Goal: Information Seeking & Learning: Learn about a topic

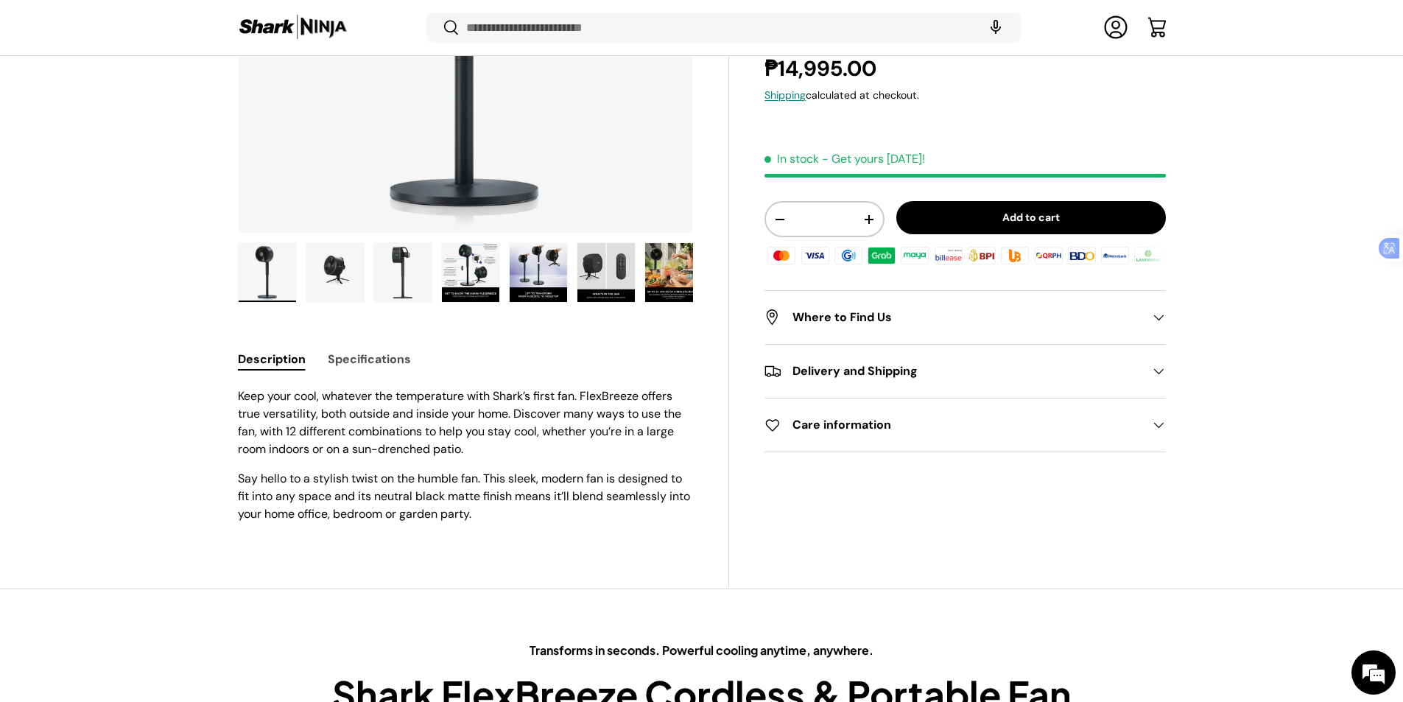
scroll to position [370, 0]
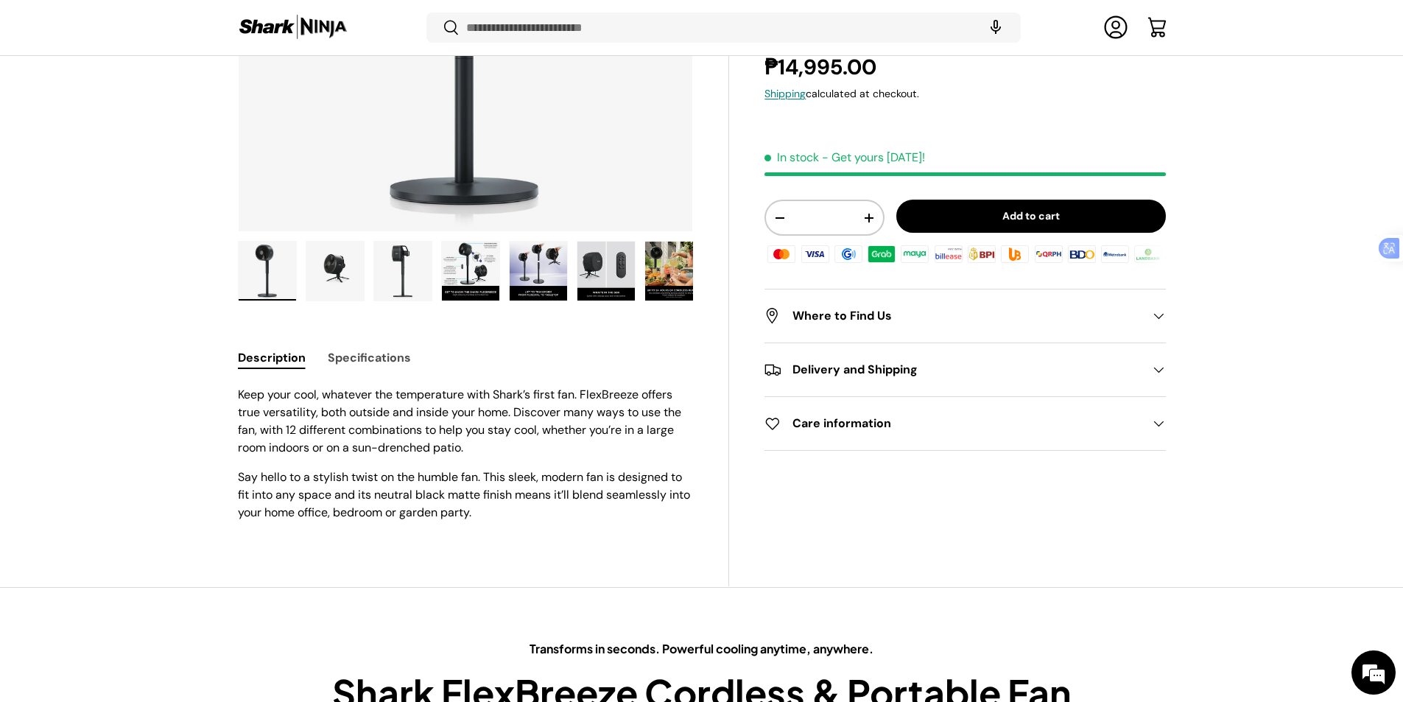
click at [487, 468] on p "Say hello to a stylish twist on the humble fan. This sleek, modern fan is desig…" at bounding box center [466, 494] width 456 height 53
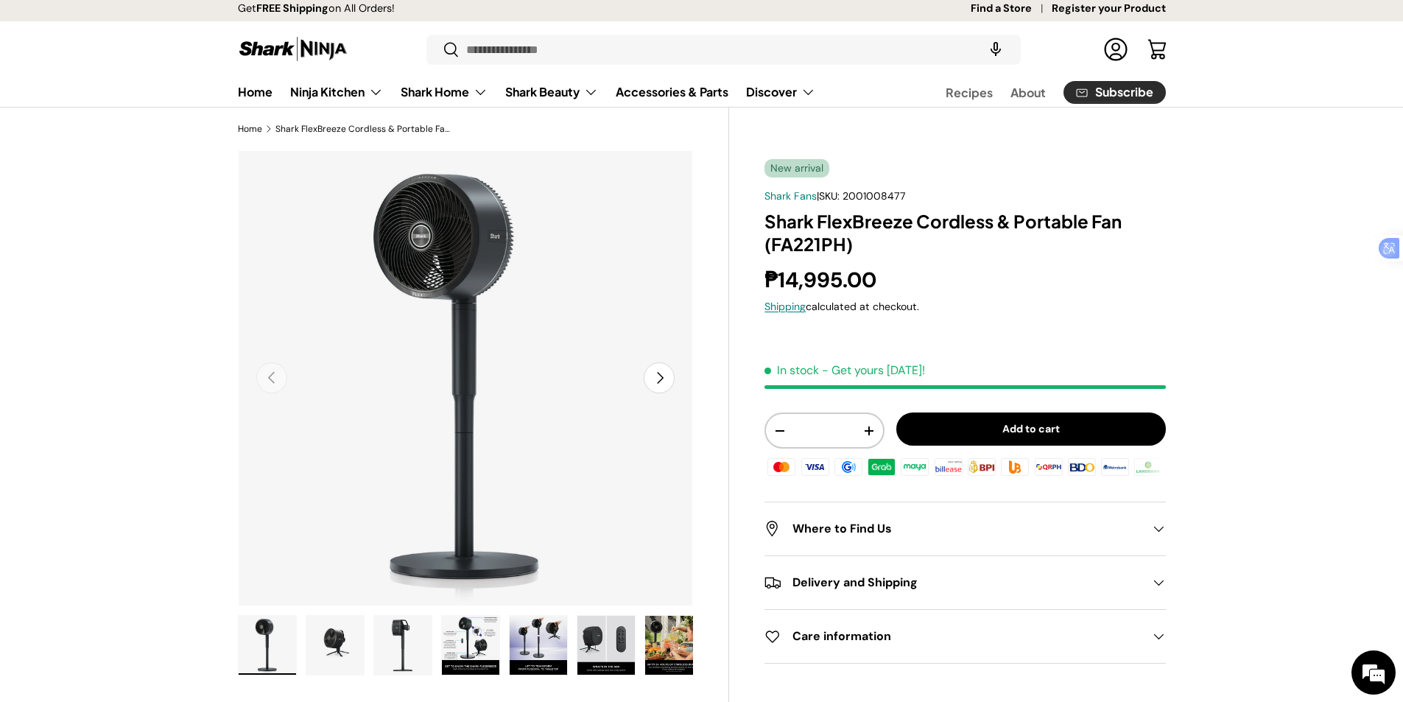
scroll to position [0, 0]
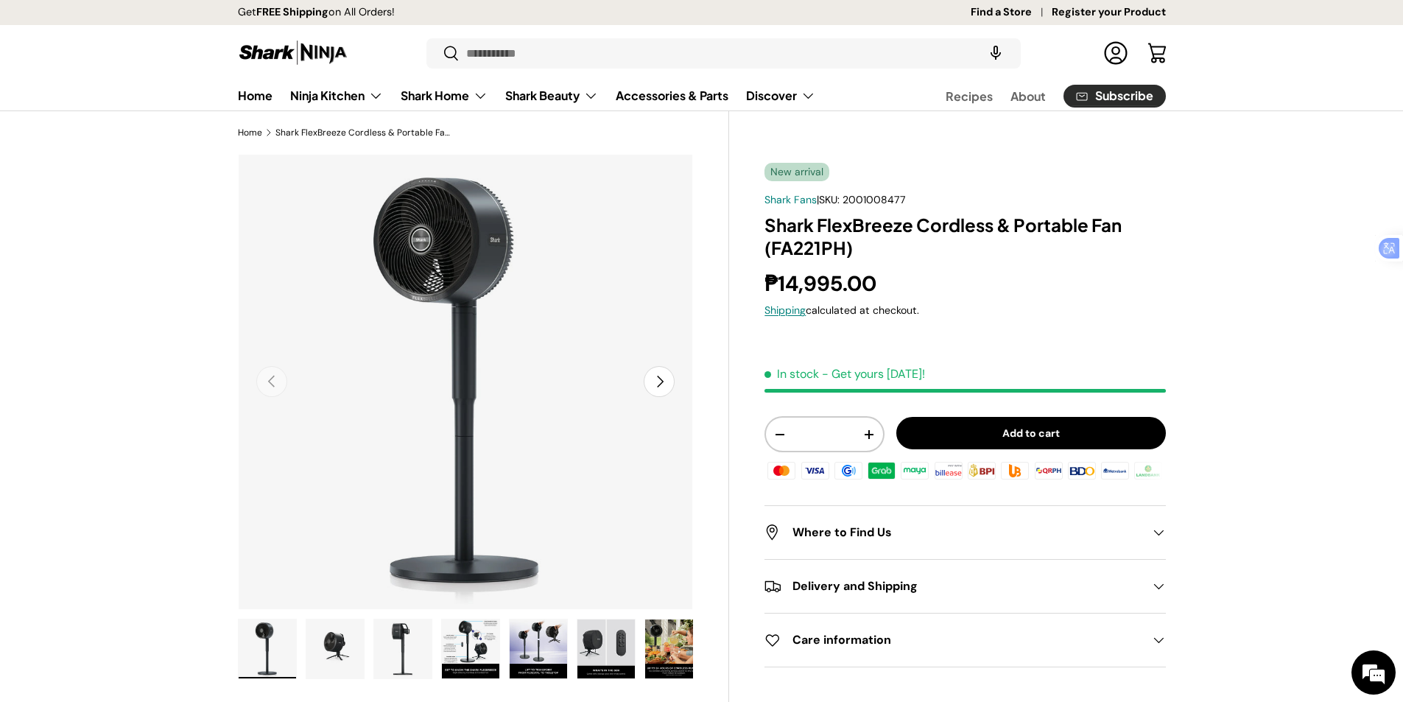
click at [853, 193] on span "2001008477" at bounding box center [873, 199] width 63 height 13
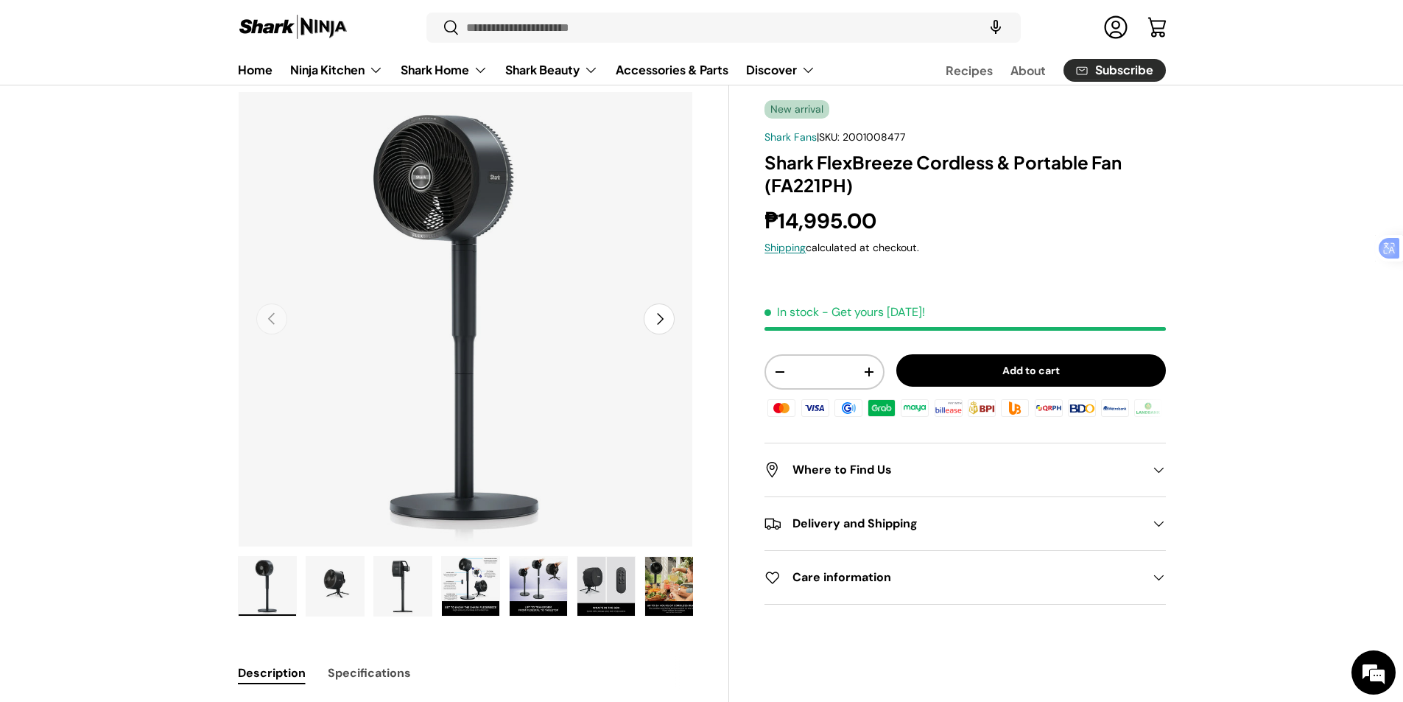
scroll to position [295, 0]
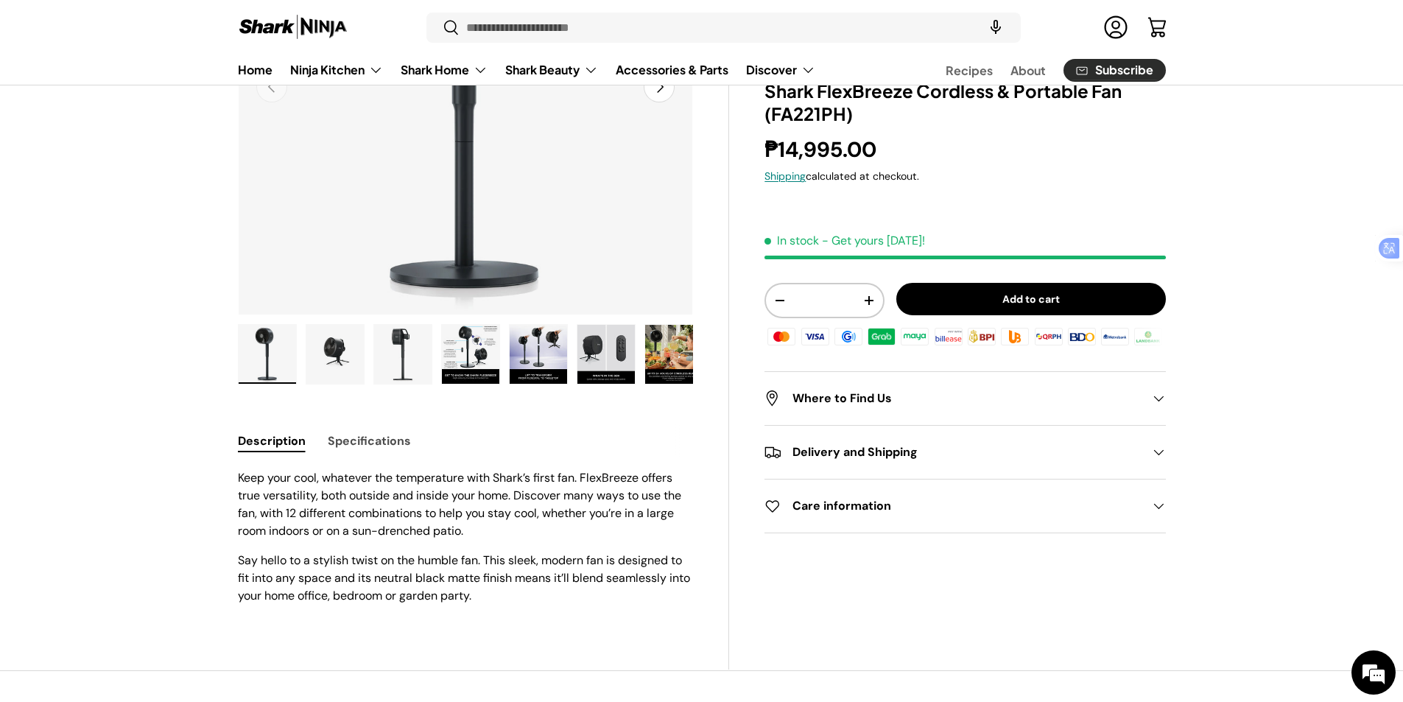
click at [416, 469] on p "Keep your cool, whatever the temperature with Shark’s first fan. FlexBreeze off…" at bounding box center [466, 504] width 456 height 71
click at [333, 424] on button "Specifications" at bounding box center [369, 440] width 83 height 33
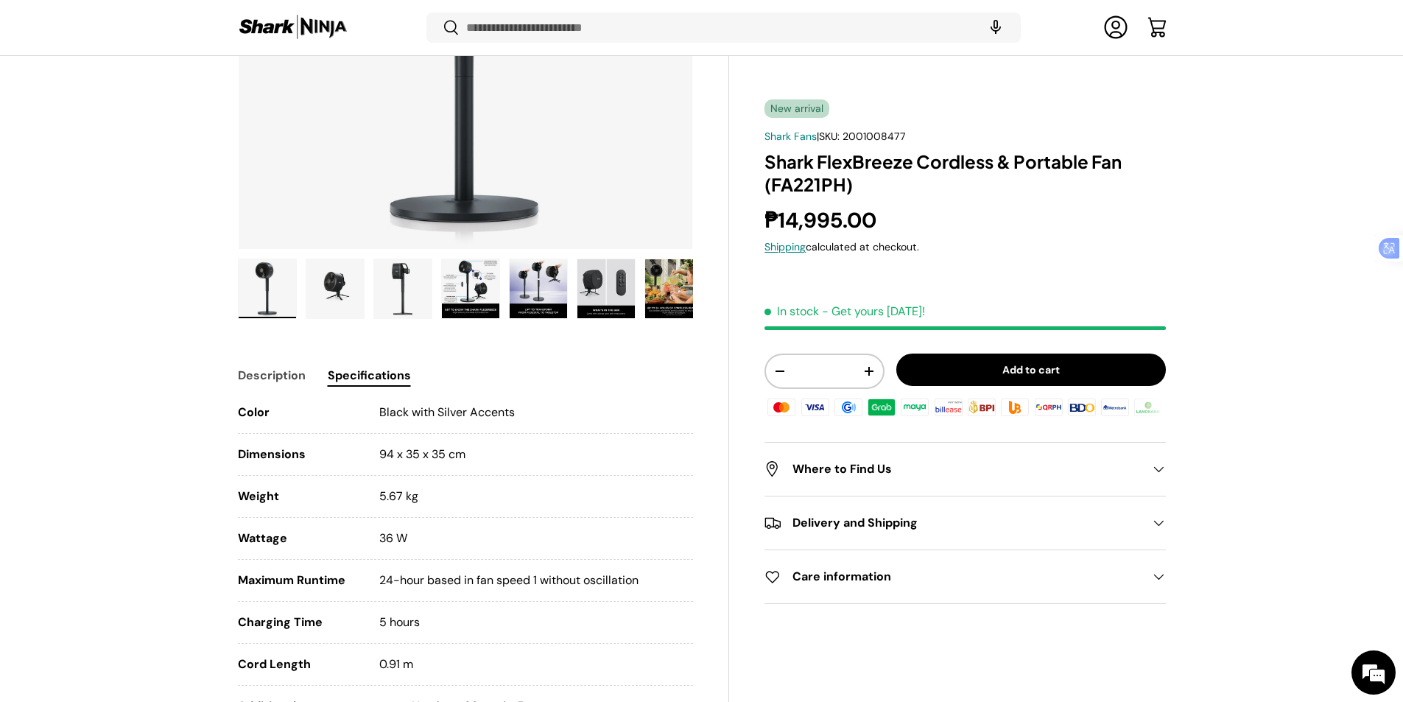
scroll to position [517, 0]
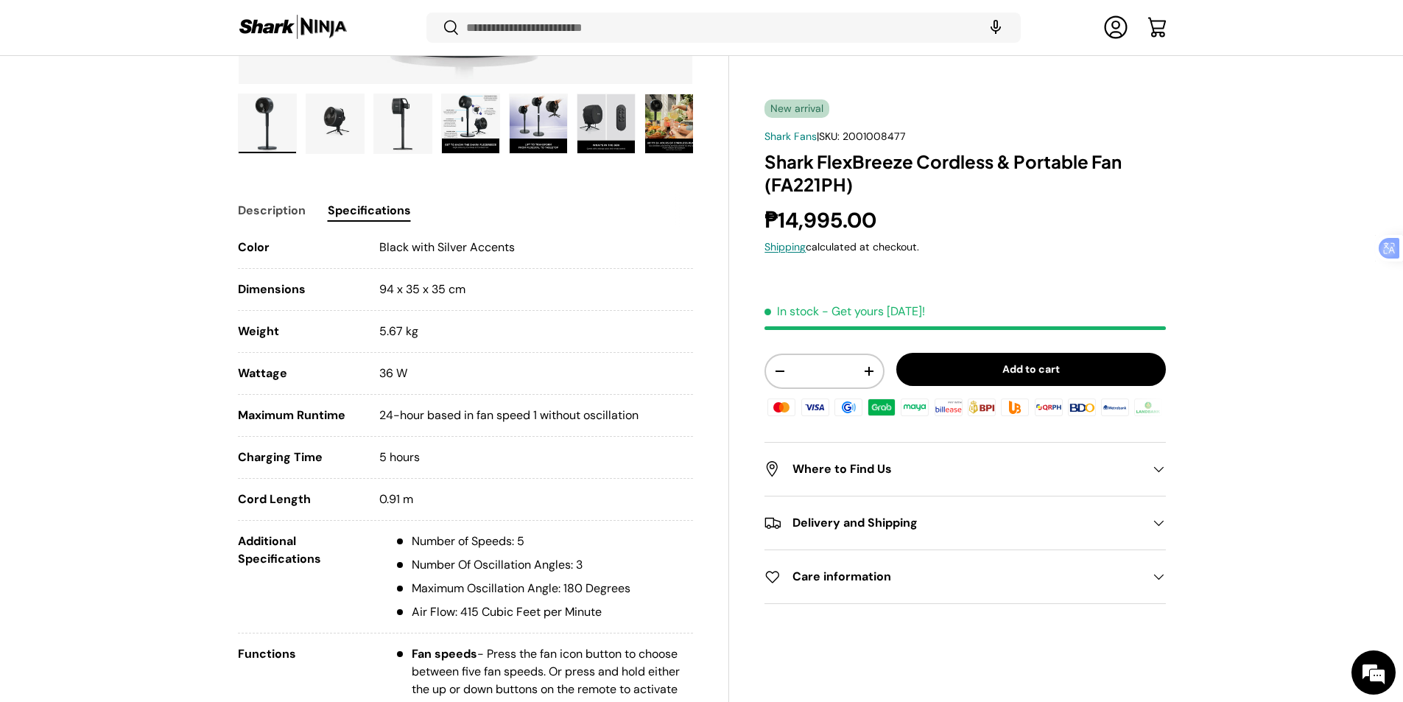
drag, startPoint x: 380, startPoint y: 208, endPoint x: 480, endPoint y: 208, distance: 100.1
click at [480, 239] on li "Color Black with Silver Accents" at bounding box center [466, 254] width 456 height 30
click at [475, 235] on div "Translate" at bounding box center [483, 230] width 43 height 12
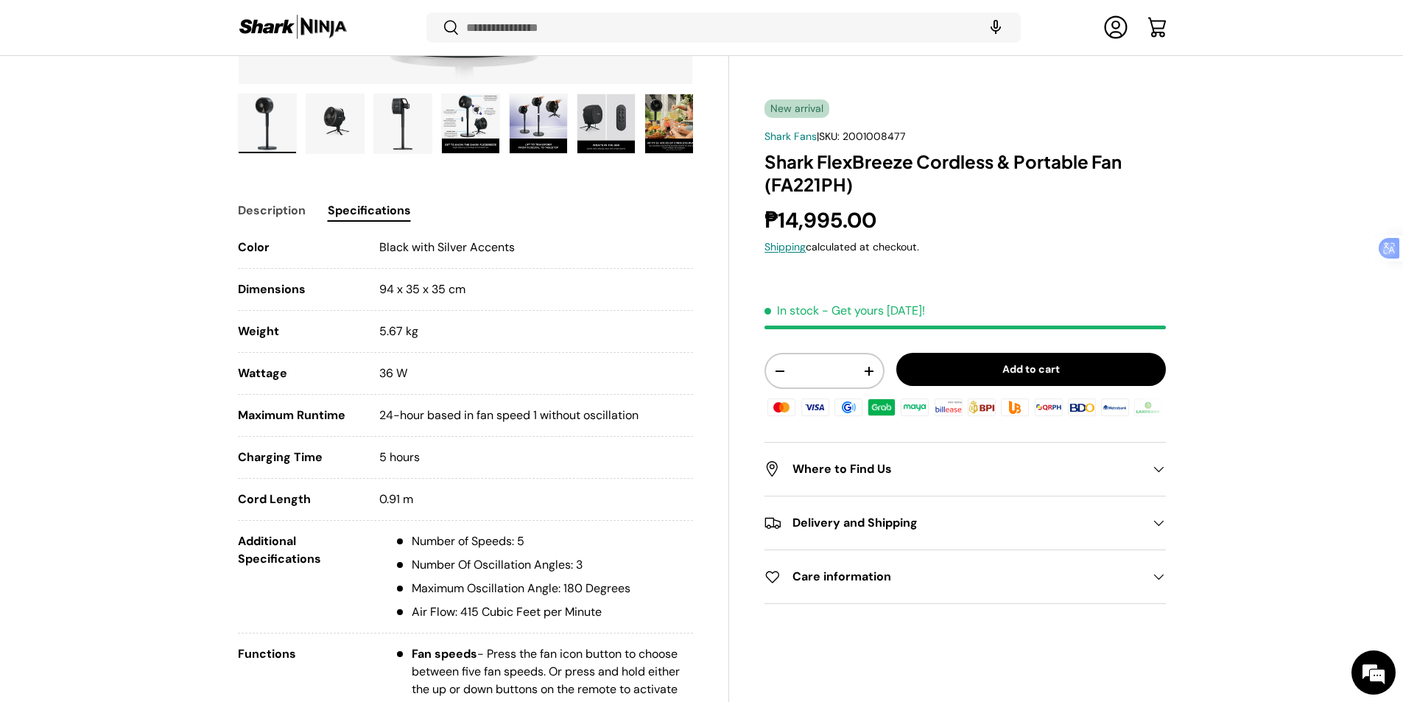
click at [379, 323] on span "5.67 kg" at bounding box center [398, 330] width 39 height 15
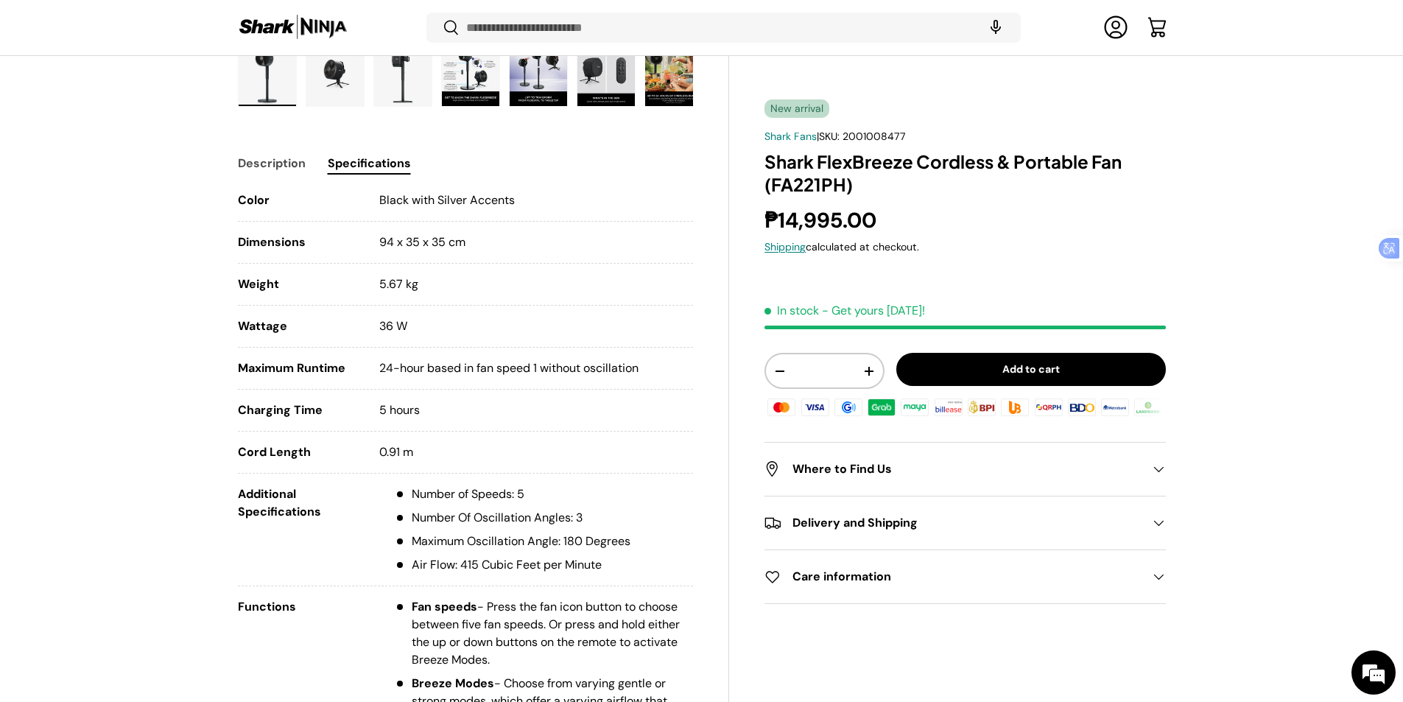
scroll to position [590, 0]
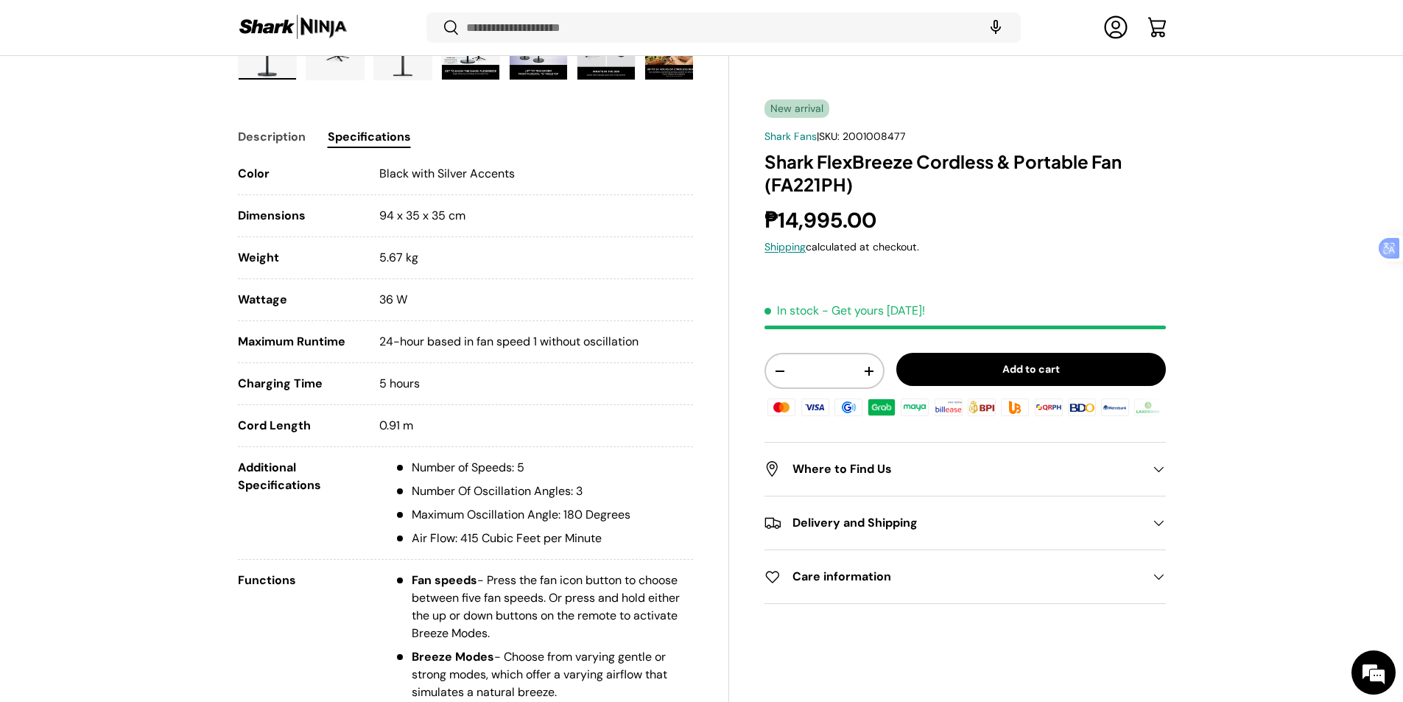
drag, startPoint x: 403, startPoint y: 338, endPoint x: 557, endPoint y: 389, distance: 162.3
click at [557, 459] on li "Additional Specifications Number of Speeds: 5 Number Of Oscillation Angles: 3 M…" at bounding box center [466, 509] width 456 height 101
click at [395, 482] on li "Number Of Oscillation Angles: 3" at bounding box center [512, 491] width 236 height 18
drag, startPoint x: 387, startPoint y: 336, endPoint x: 554, endPoint y: 387, distance: 175.6
click at [554, 459] on li "Additional Specifications Number of Speeds: 5 Number Of Oscillation Angles: 3 M…" at bounding box center [466, 509] width 456 height 101
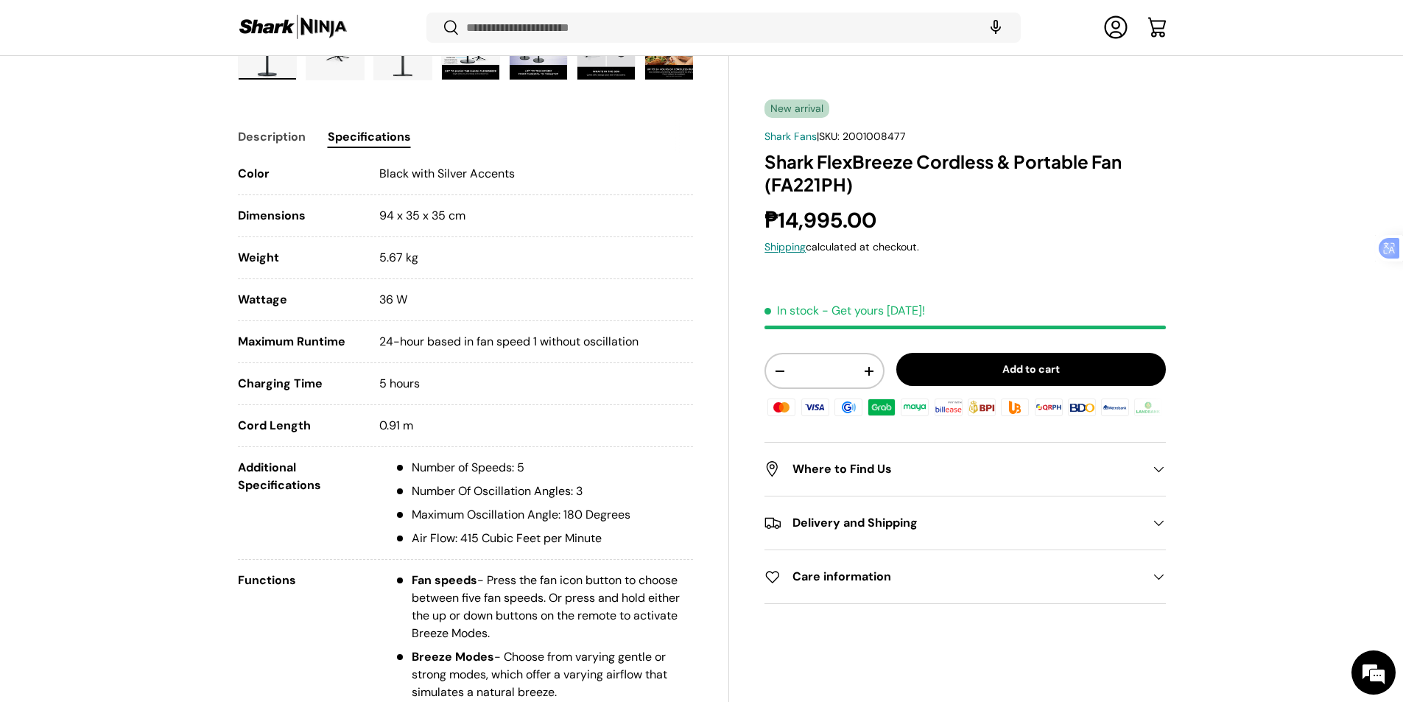
copy ul "Number of Speeds: 5 Number Of Oscillation Angles: 3 Maximum Oscillation Angle: …"
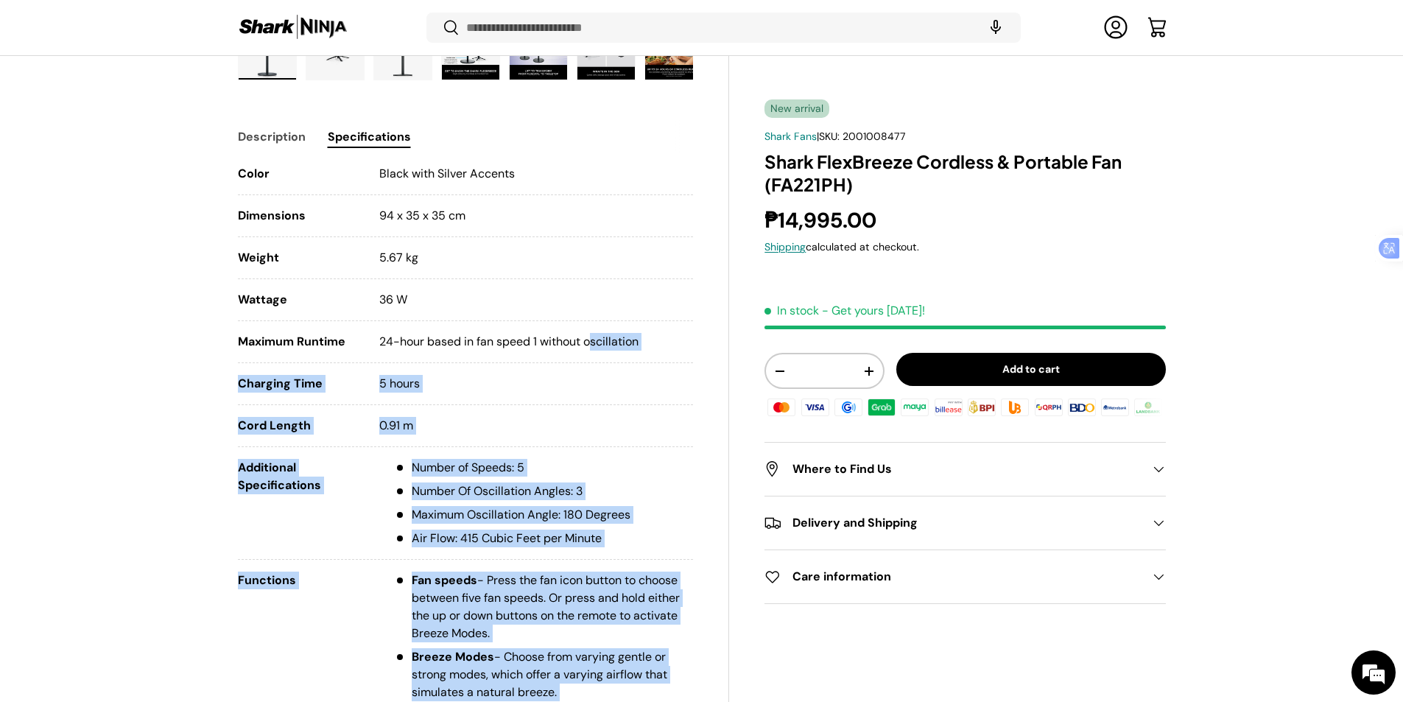
drag, startPoint x: 230, startPoint y: 256, endPoint x: 388, endPoint y: 284, distance: 160.0
drag, startPoint x: 383, startPoint y: 284, endPoint x: 361, endPoint y: 274, distance: 24.4
click at [382, 375] on span "5 hours" at bounding box center [399, 382] width 40 height 15
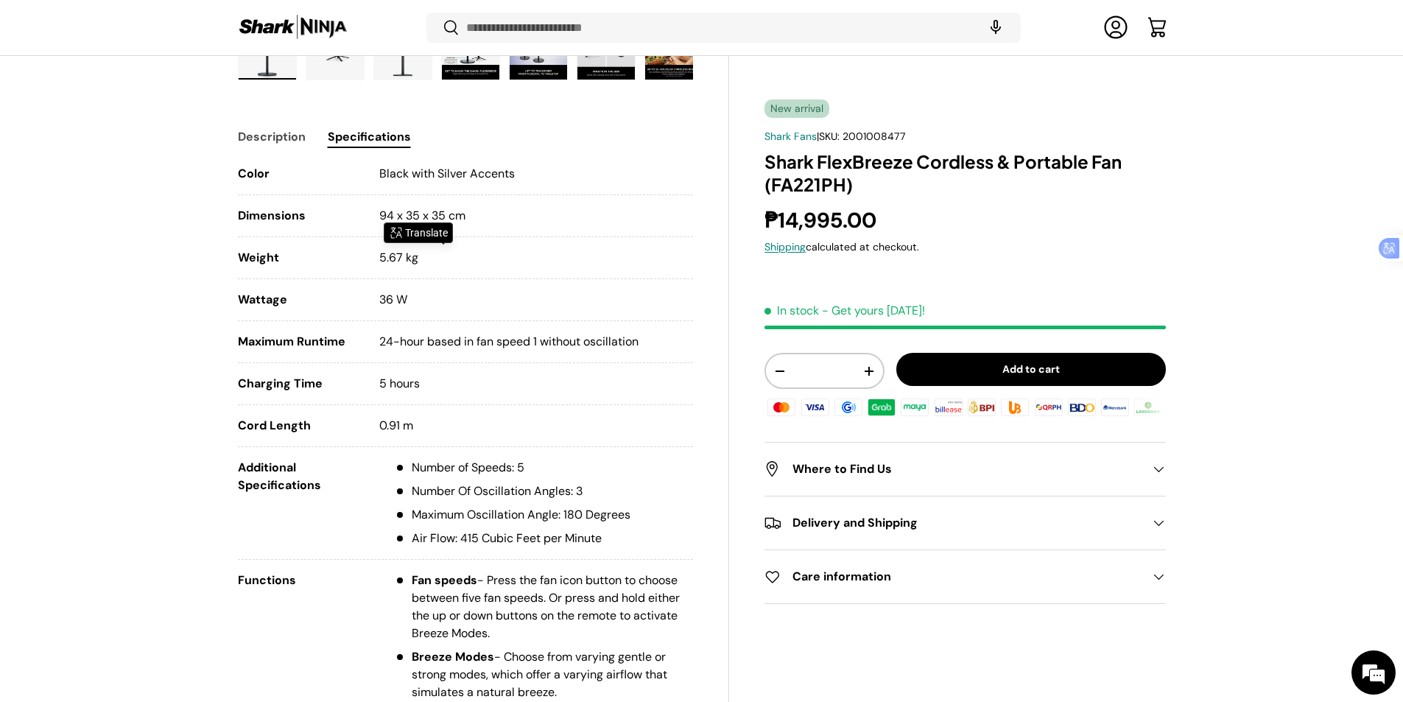
click at [383, 213] on ul "Color Black with Silver Accents Dimensions 94 x 35 x 35 cm Weight 5.67 kg Watta…" at bounding box center [466, 681] width 456 height 1033
drag, startPoint x: 427, startPoint y: 223, endPoint x: 360, endPoint y: 223, distance: 67.0
click at [360, 291] on li "Wattage 36 W" at bounding box center [466, 306] width 456 height 30
copy li "36 W"
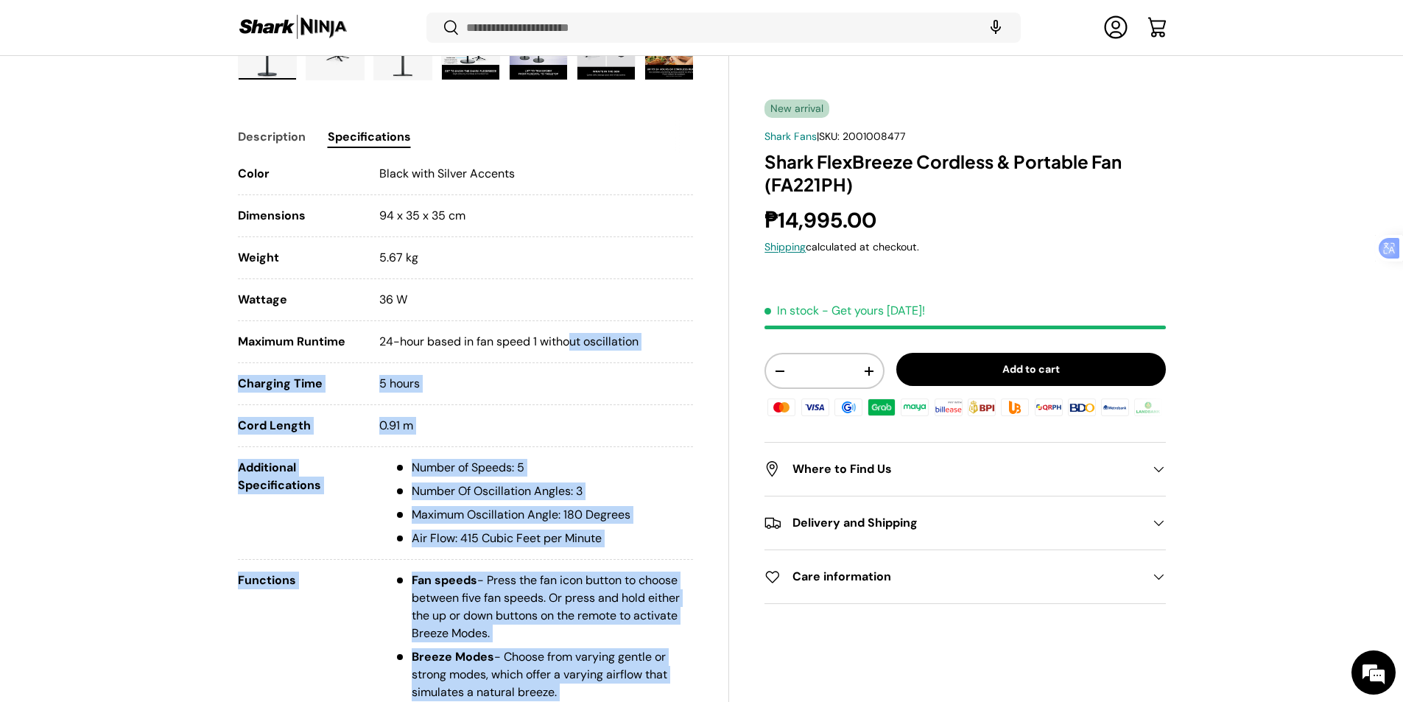
drag, startPoint x: 234, startPoint y: 247, endPoint x: 510, endPoint y: 241, distance: 276.2
click at [526, 334] on span "24-hour based in fan speed 1 without oscillation" at bounding box center [508, 341] width 259 height 15
drag, startPoint x: 574, startPoint y: 250, endPoint x: 240, endPoint y: 245, distance: 333.6
click at [240, 333] on li "Maximum Runtime 24-hour based in fan speed 1 without oscillation" at bounding box center [466, 348] width 456 height 30
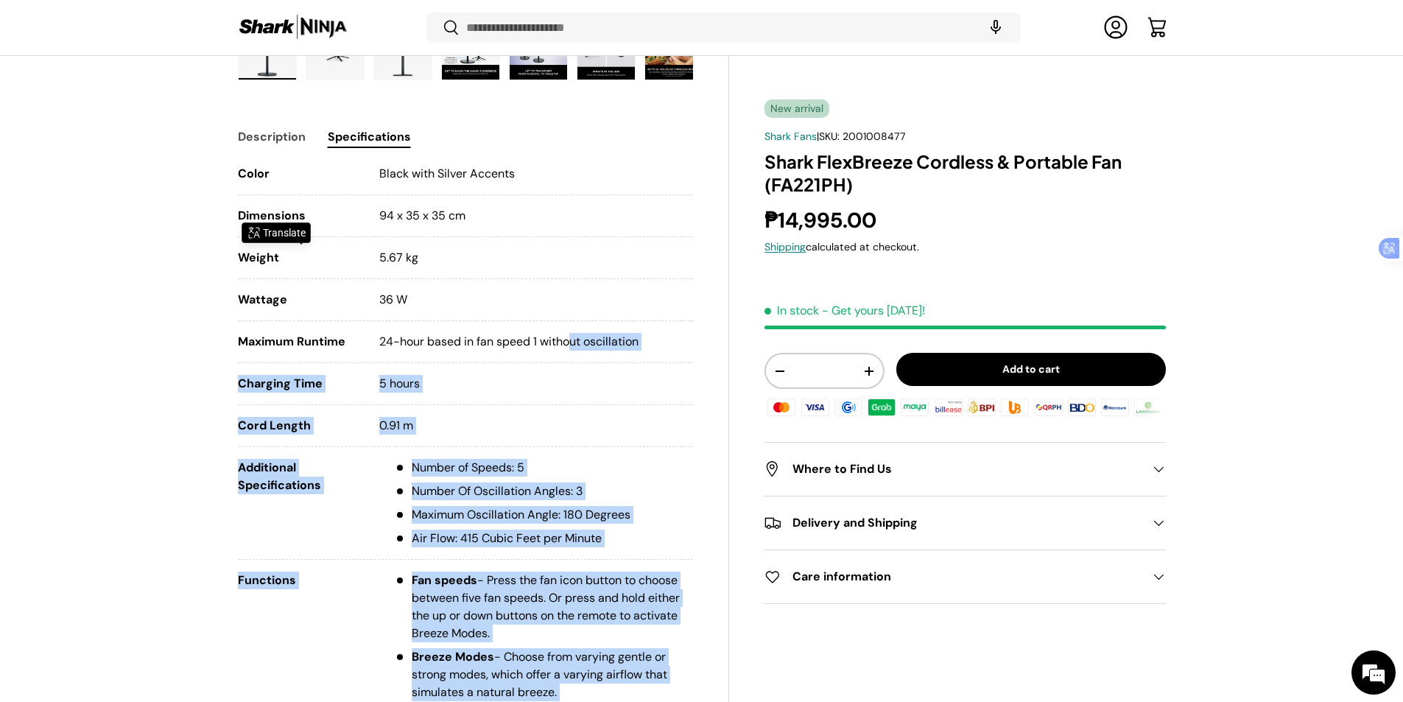
copy li "Maximum Runtime 24-hour based in fan speed 1 without oscillation"
drag, startPoint x: 240, startPoint y: 279, endPoint x: 414, endPoint y: 286, distance: 173.9
click at [414, 375] on li "Charging Time 5 hours" at bounding box center [466, 390] width 456 height 30
copy li "Charging Time 5 hours"
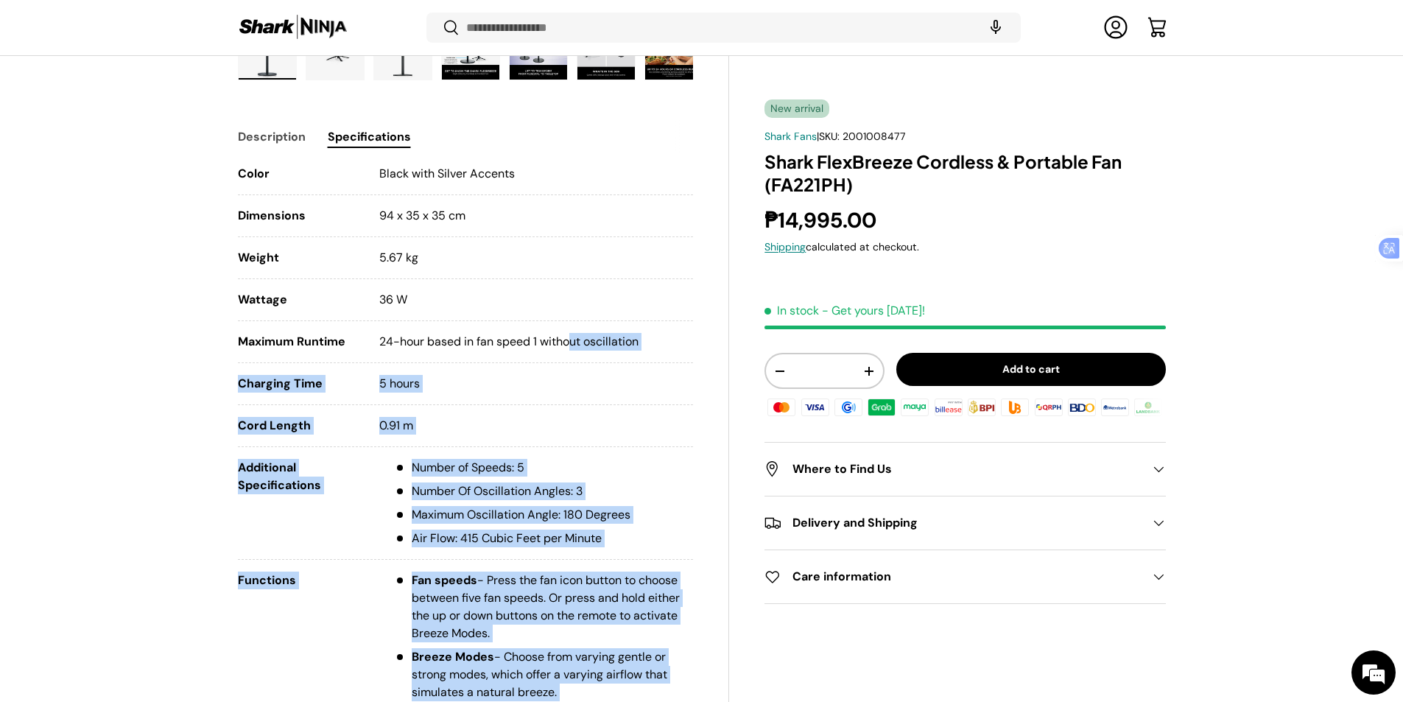
drag, startPoint x: 239, startPoint y: 311, endPoint x: 474, endPoint y: 311, distance: 235.6
click at [474, 417] on li "Cord Length 0.91 m" at bounding box center [466, 432] width 456 height 30
copy li "Cord Length 0.91 m"
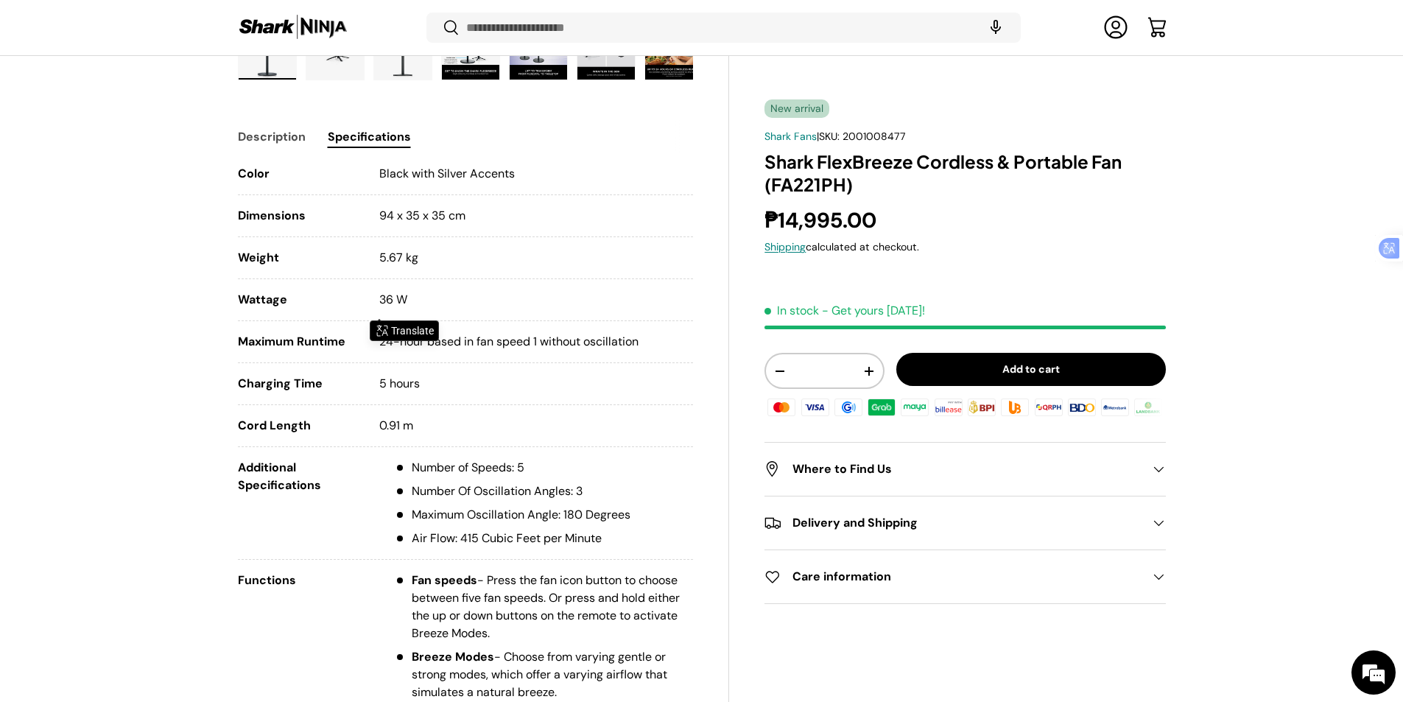
click at [295, 571] on div "Functions" at bounding box center [297, 665] width 118 height 188
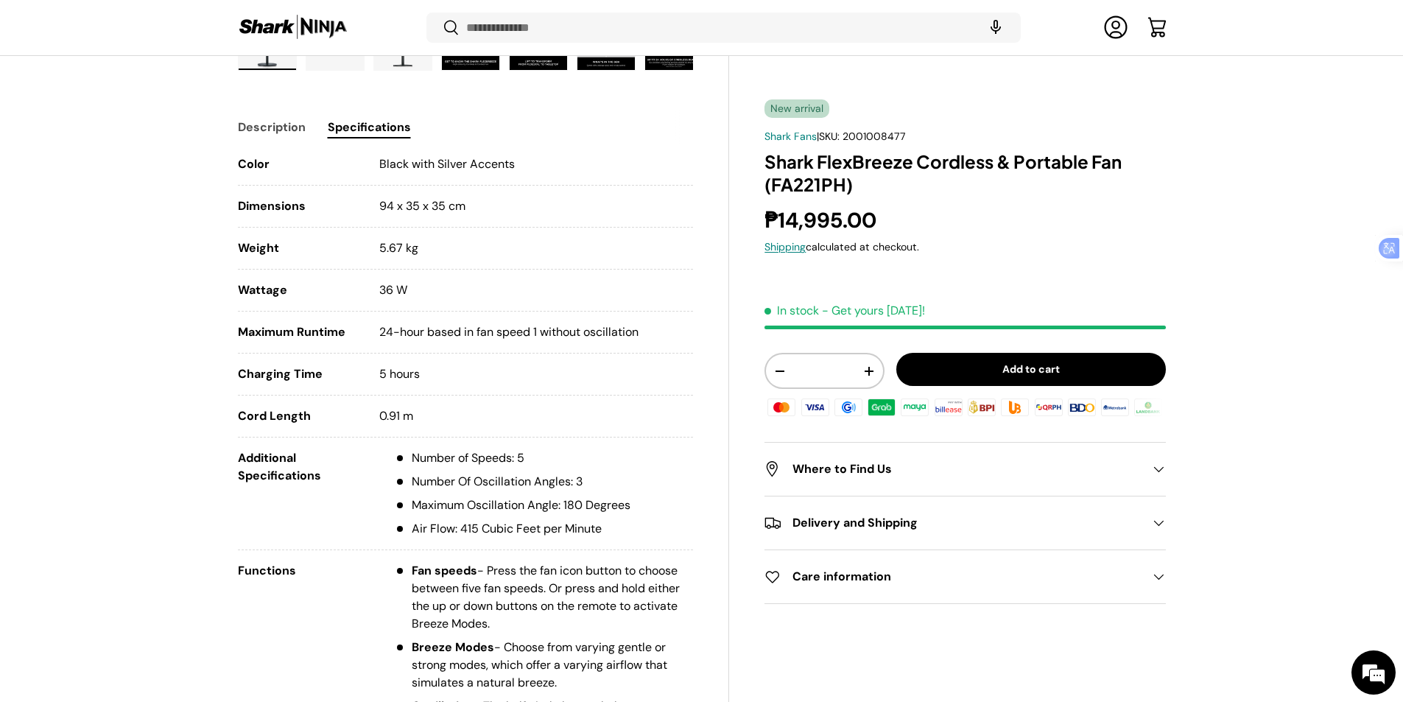
scroll to position [811, 0]
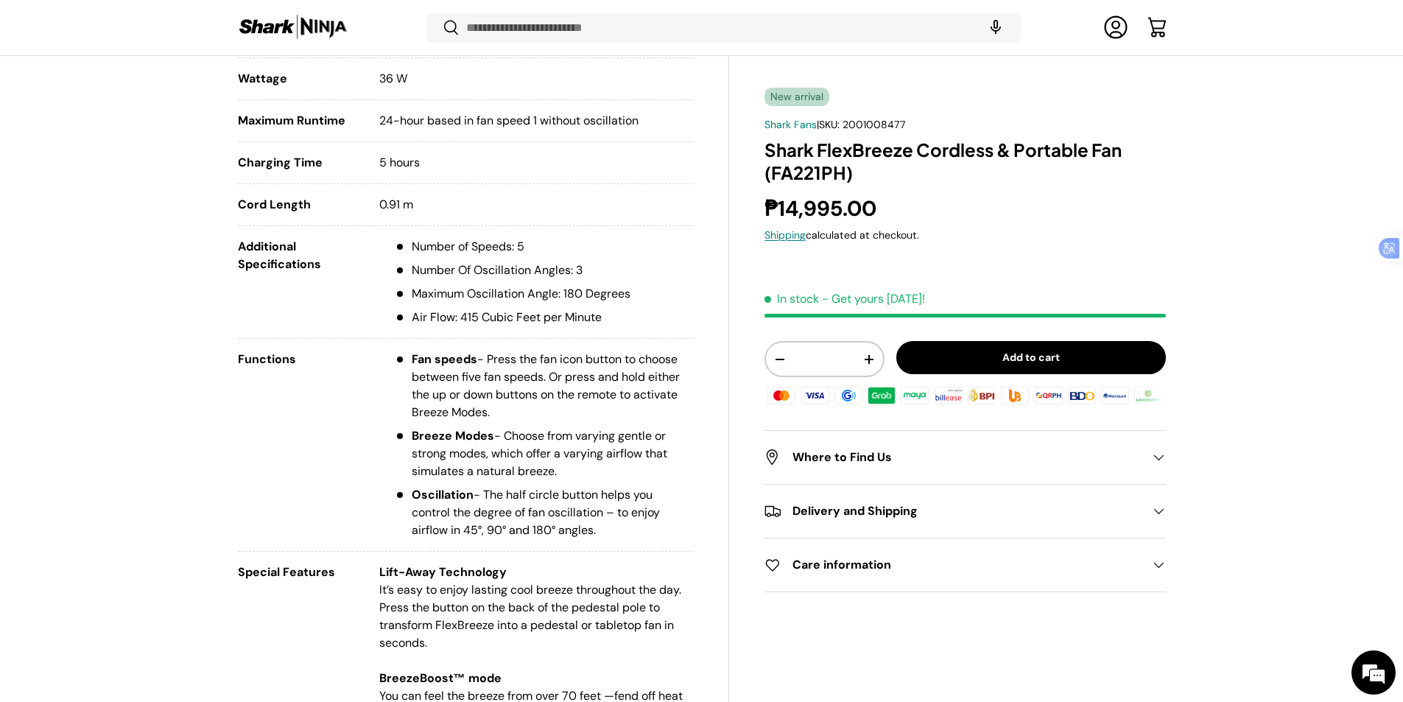
drag, startPoint x: 390, startPoint y: 191, endPoint x: 666, endPoint y: 275, distance: 288.1
click at [666, 350] on ul "Fan speeds - Press the fan icon button to choose between five fan speeds. Or pr…" at bounding box center [536, 444] width 314 height 188
copy ul "Fan speeds - Press the fan icon button to choose between five fan speeds. Or pr…"
drag, startPoint x: 381, startPoint y: 300, endPoint x: 653, endPoint y: 446, distance: 309.0
click at [653, 446] on ul "Color Black with Silver Accents Dimensions 94 x 35 x 35 cm Weight 5.67 kg Watta…" at bounding box center [466, 460] width 456 height 1033
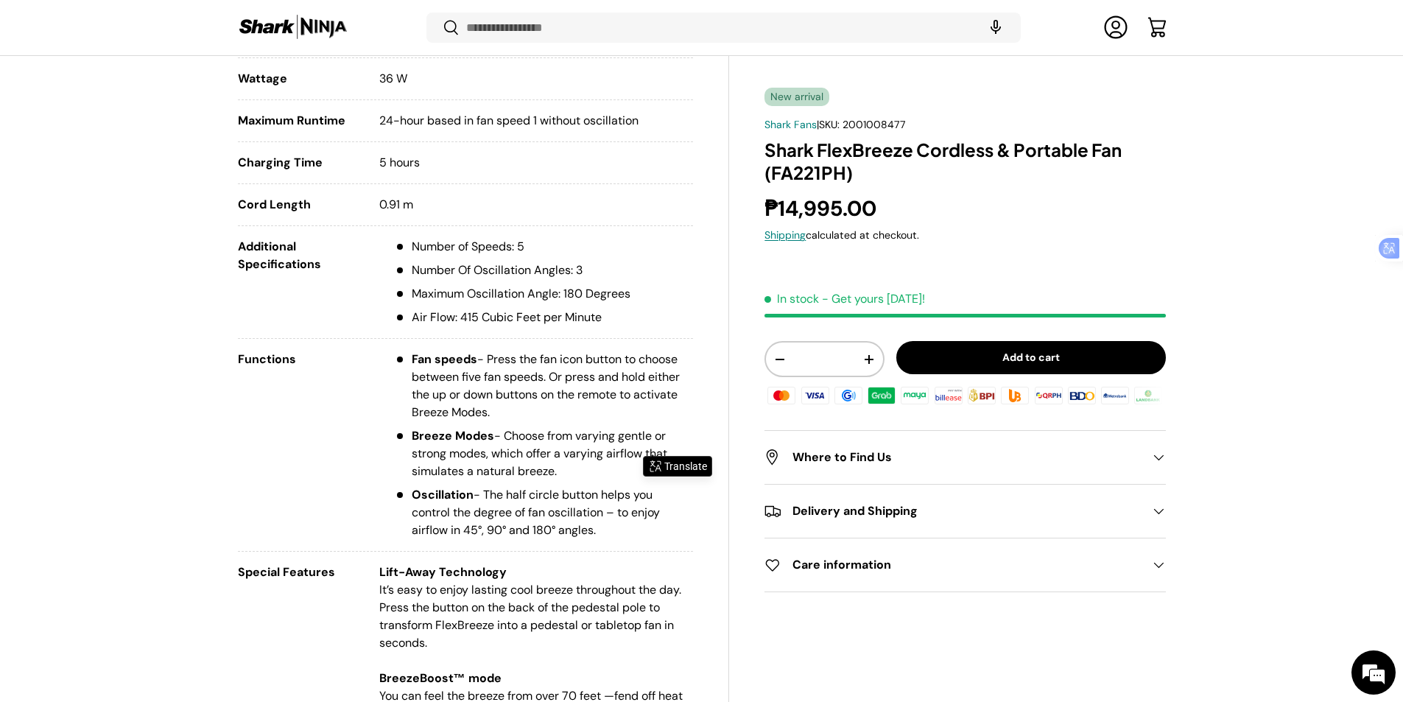
copy ul "Lift-Away Technology It’s easy to enjoy lasting cool breeze throughout the day.…"
drag, startPoint x: 403, startPoint y: 470, endPoint x: 425, endPoint y: 501, distance: 38.2
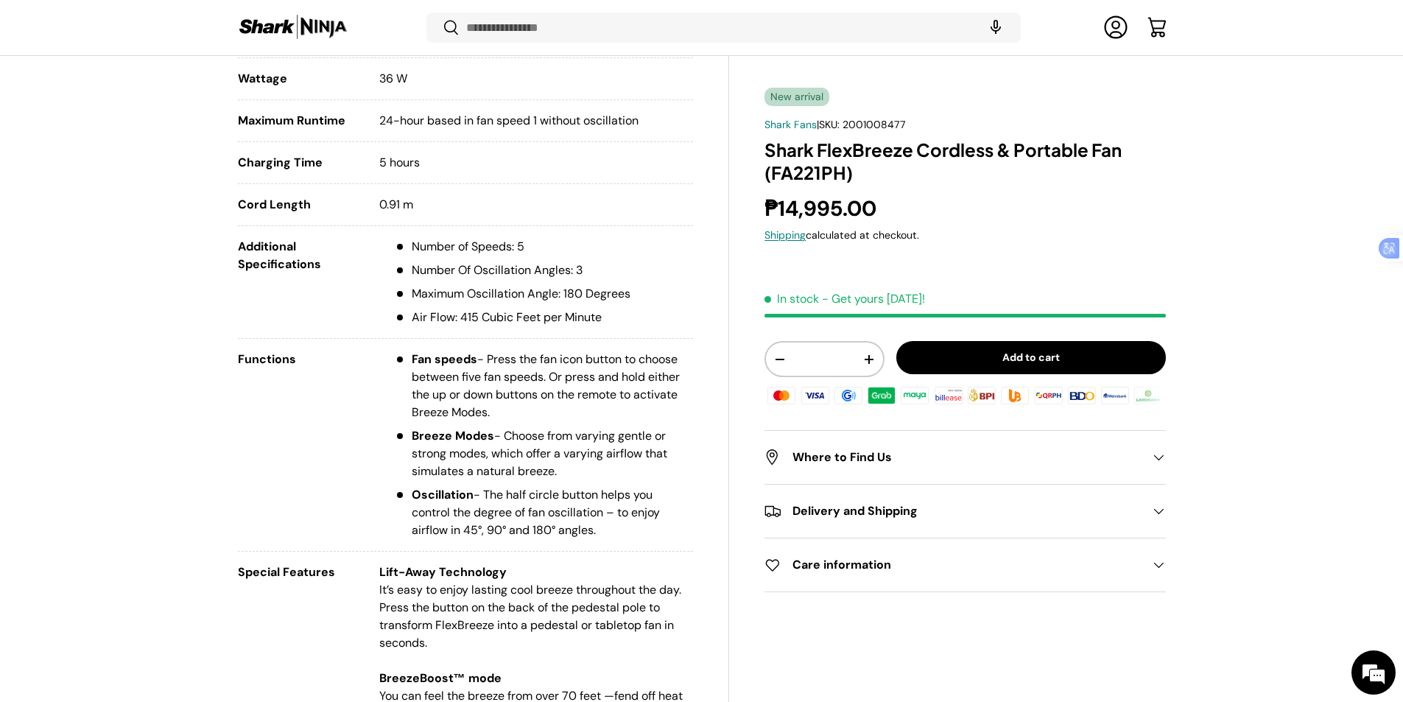
drag, startPoint x: 401, startPoint y: 471, endPoint x: 483, endPoint y: 557, distance: 118.2
copy ul "FlexBreeze Fan Pedestal Pole Pedestal Base Charging Cable Remote Storage Cover"
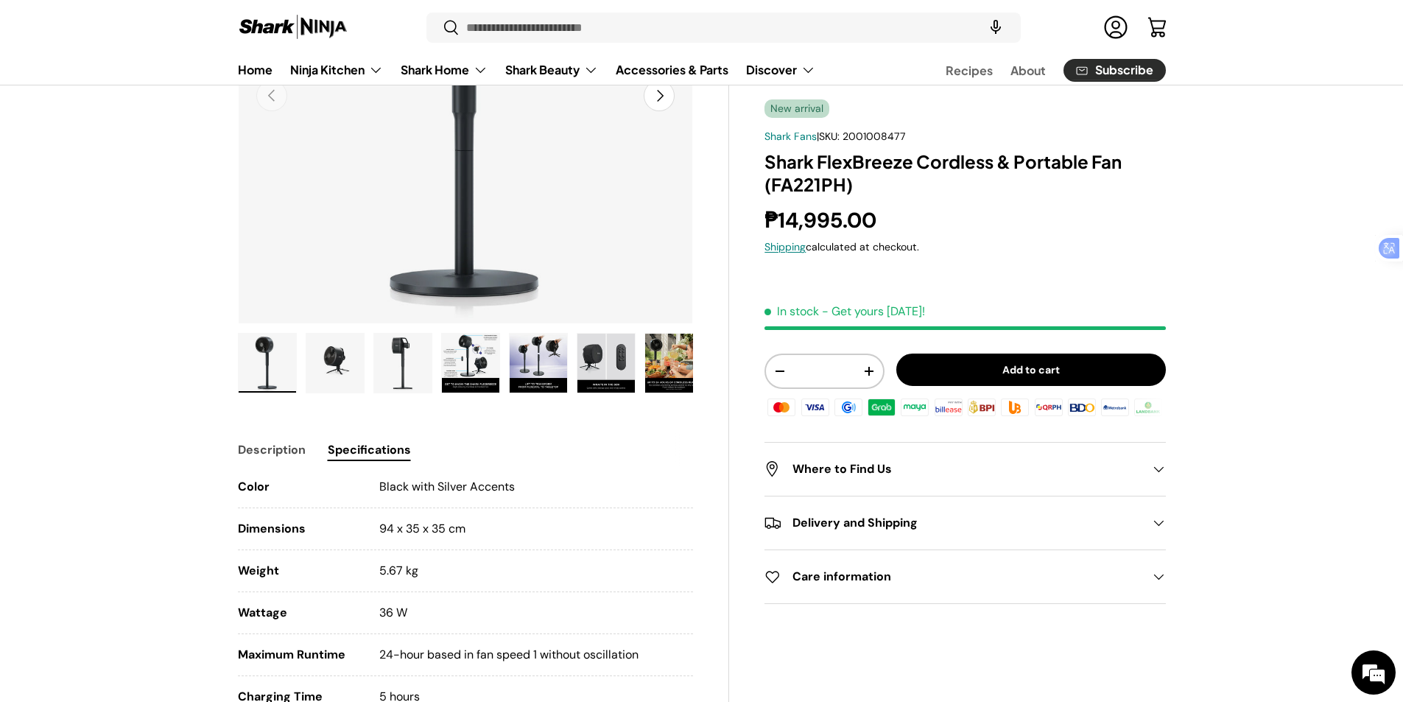
scroll to position [442, 0]
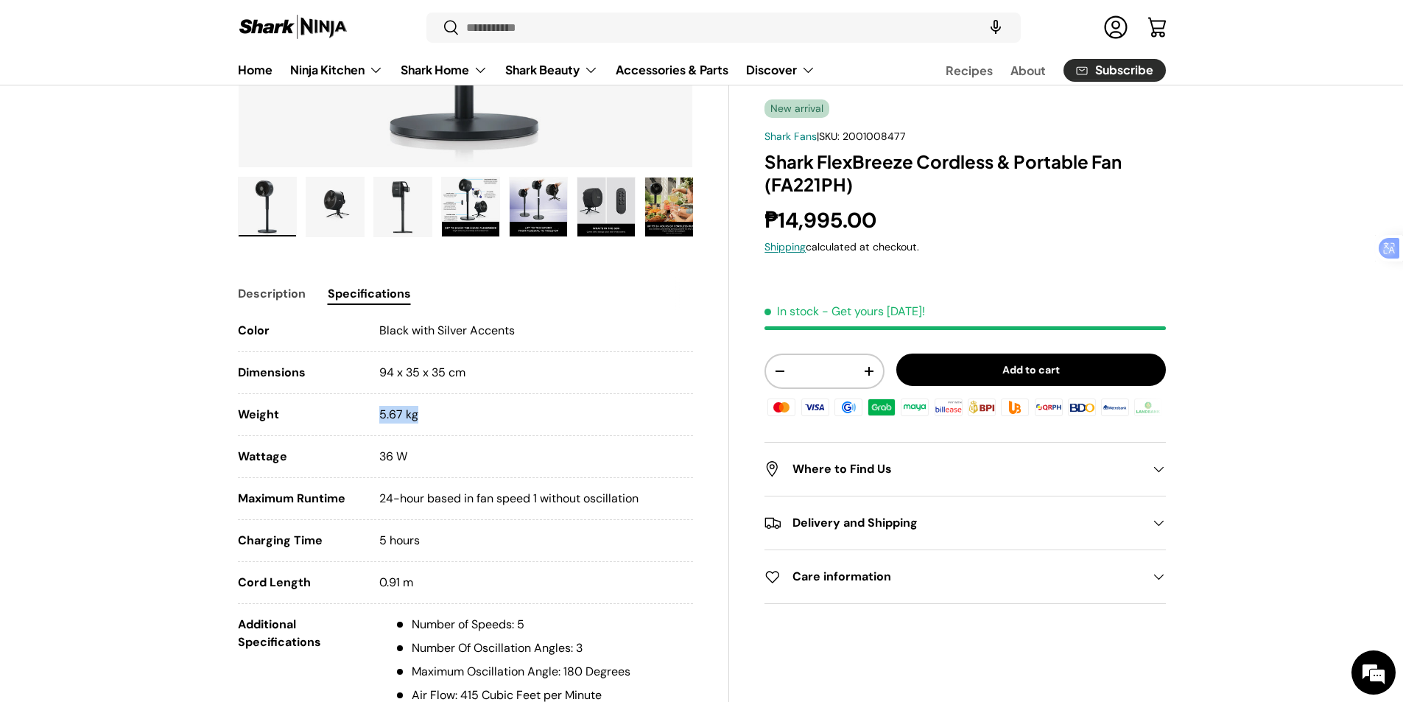
drag, startPoint x: 378, startPoint y: 335, endPoint x: 412, endPoint y: 339, distance: 33.4
click at [412, 406] on li "Weight 5.67 kg" at bounding box center [466, 421] width 456 height 30
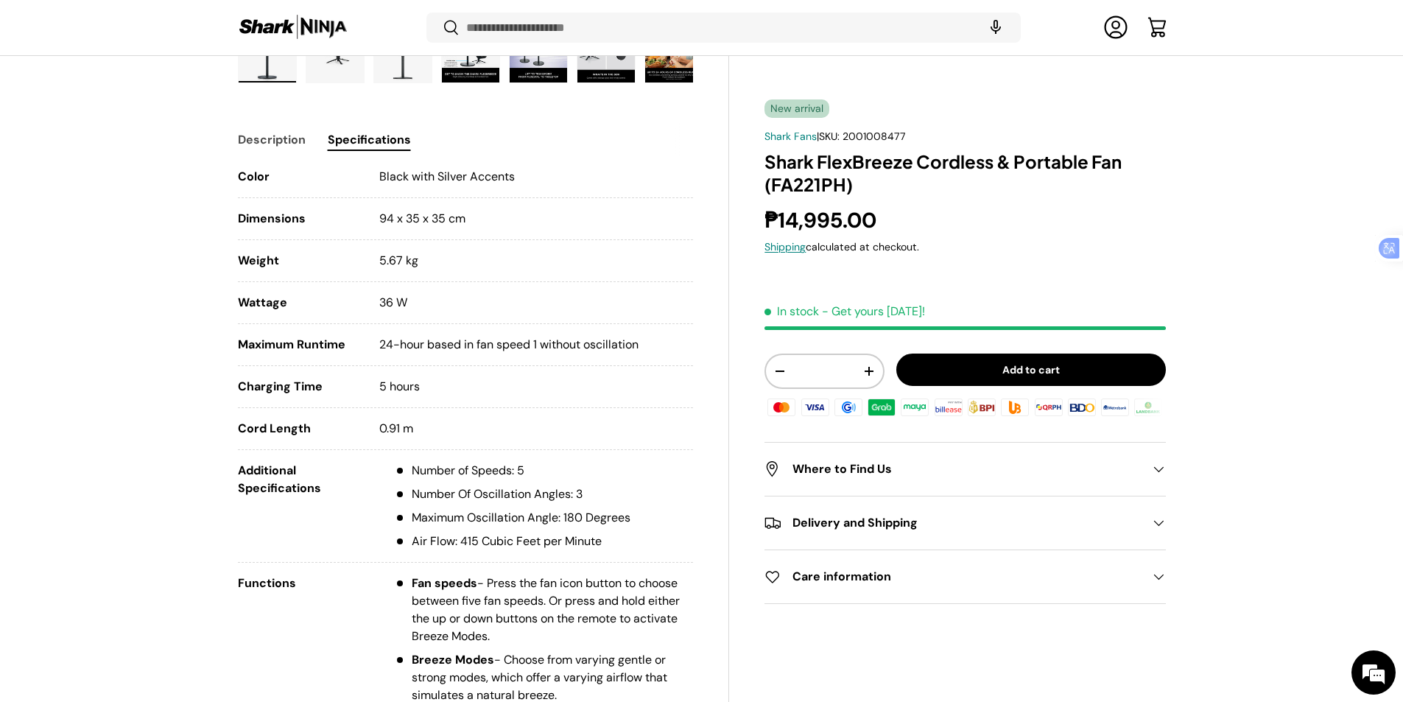
scroll to position [590, 0]
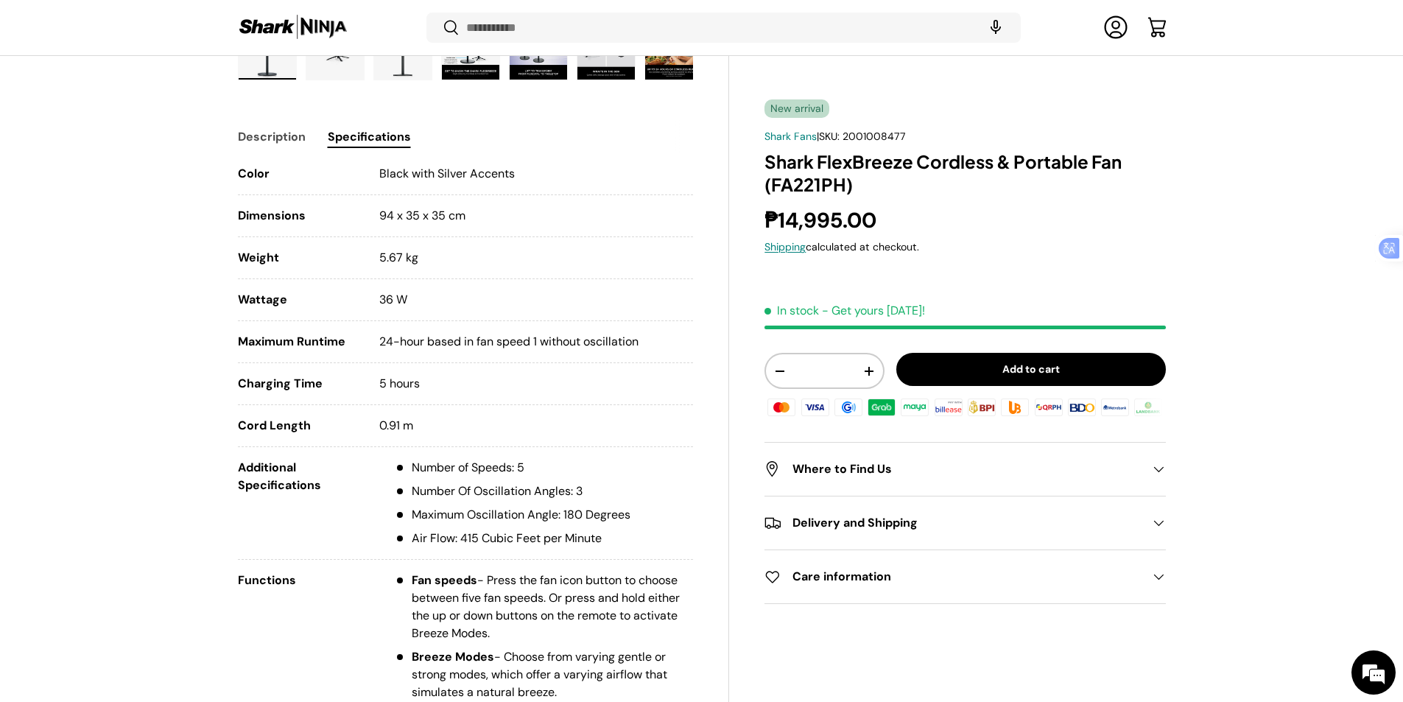
drag, startPoint x: 561, startPoint y: 392, endPoint x: 443, endPoint y: 409, distance: 119.0
click at [403, 459] on li "Additional Specifications Number of Speeds: 5 Number Of Oscillation Angles: 3 M…" at bounding box center [466, 509] width 456 height 101
copy li "Air Flow: 415 Cubic Feet per Minute"
